Goal: Submit feedback/report problem

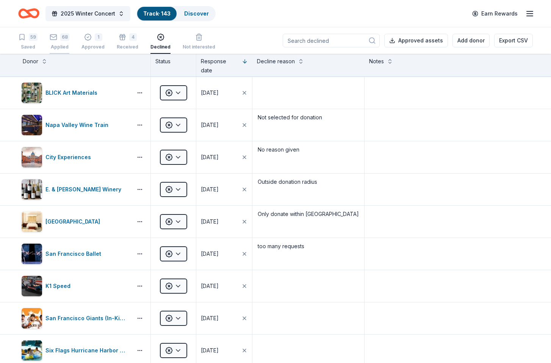
click at [57, 38] on div "68" at bounding box center [60, 37] width 20 height 8
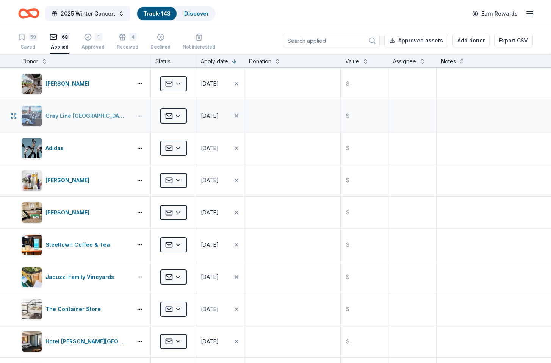
click at [81, 117] on div "Gray Line [GEOGRAPHIC_DATA]" at bounding box center [88, 115] width 84 height 9
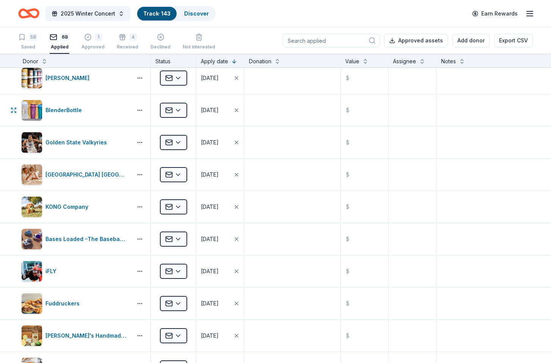
scroll to position [2039, 0]
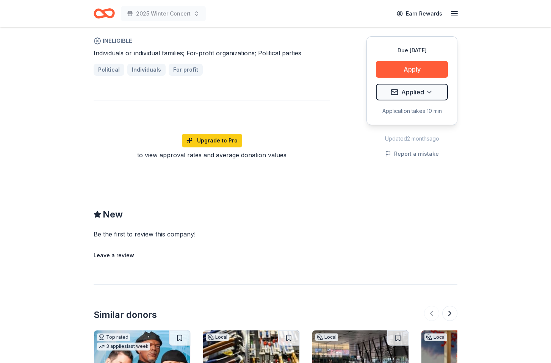
scroll to position [546, 0]
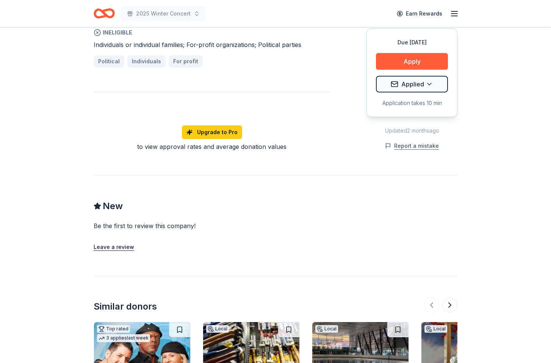
click at [421, 146] on button "Report a mistake" at bounding box center [412, 145] width 54 height 9
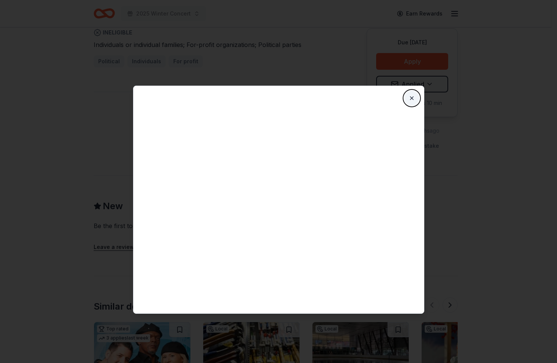
click at [411, 97] on button "Close" at bounding box center [411, 98] width 15 height 15
